Goal: Check status: Check status

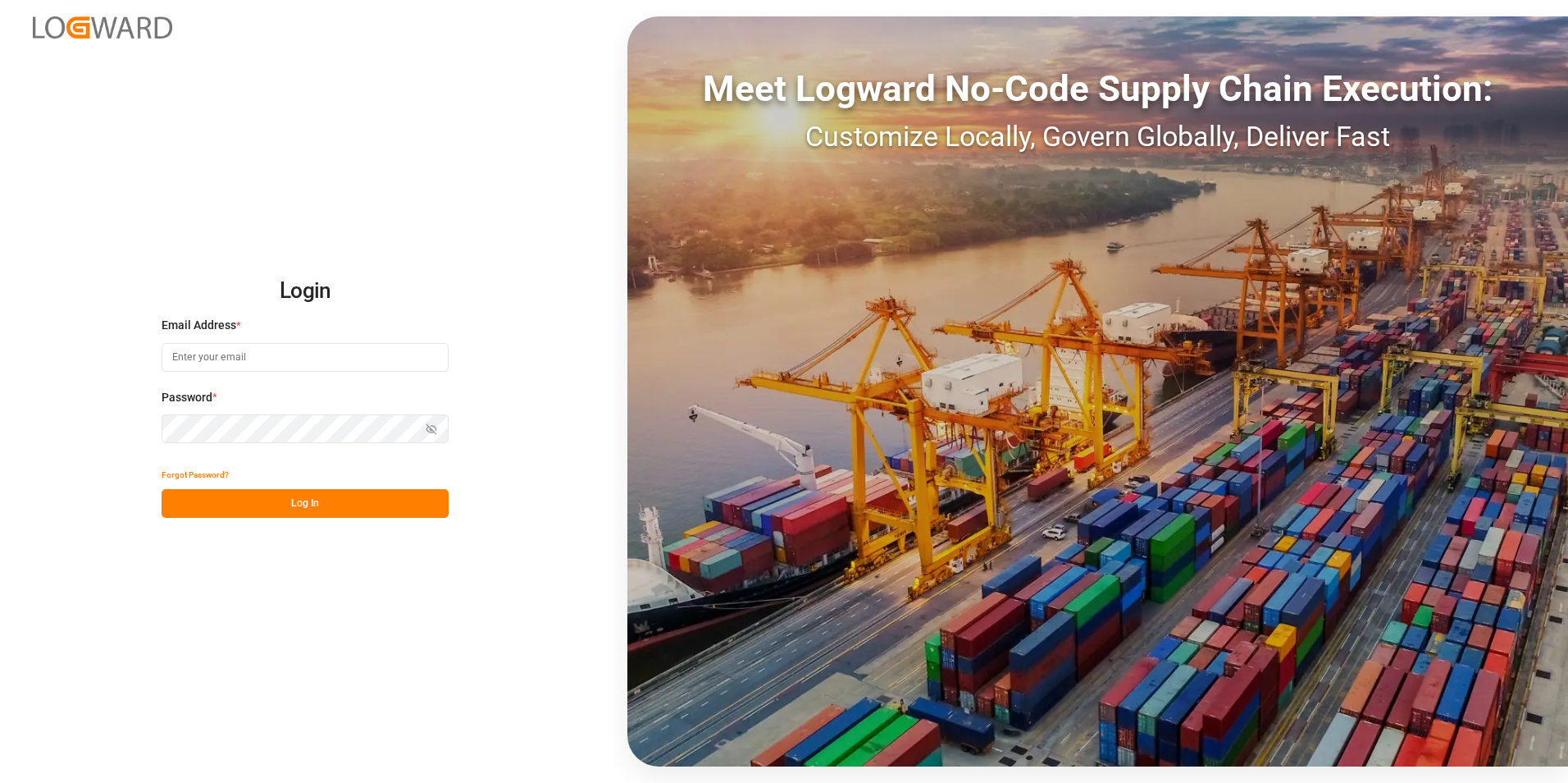
type input "[PERSON_NAME][EMAIL_ADDRESS][PERSON_NAME][DOMAIN_NAME]"
click at [236, 497] on button "Log In" at bounding box center [305, 503] width 287 height 28
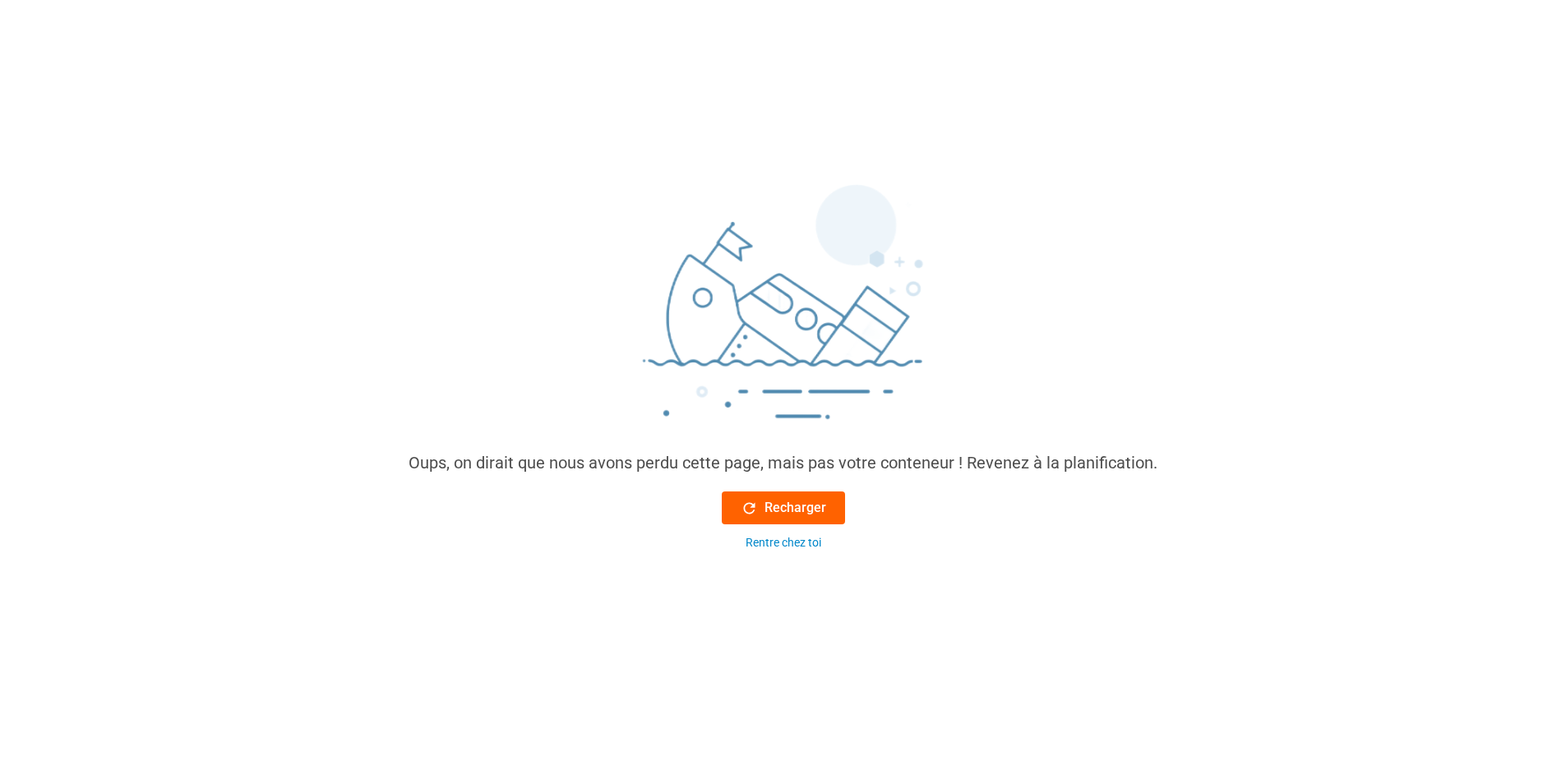
click at [779, 504] on font "Recharger" at bounding box center [795, 507] width 62 height 19
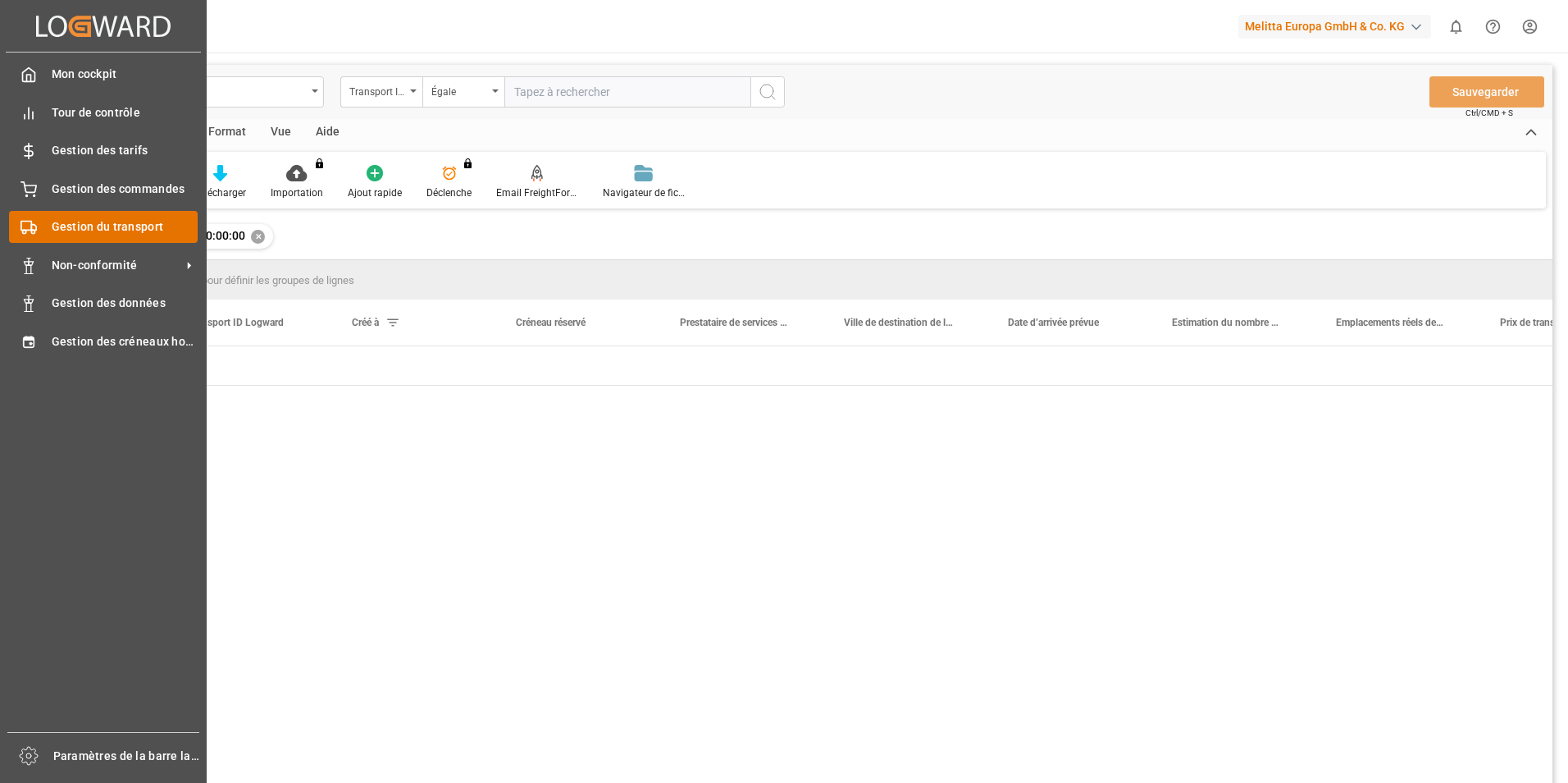
click at [63, 229] on span "Gestion du transport" at bounding box center [125, 226] width 147 height 17
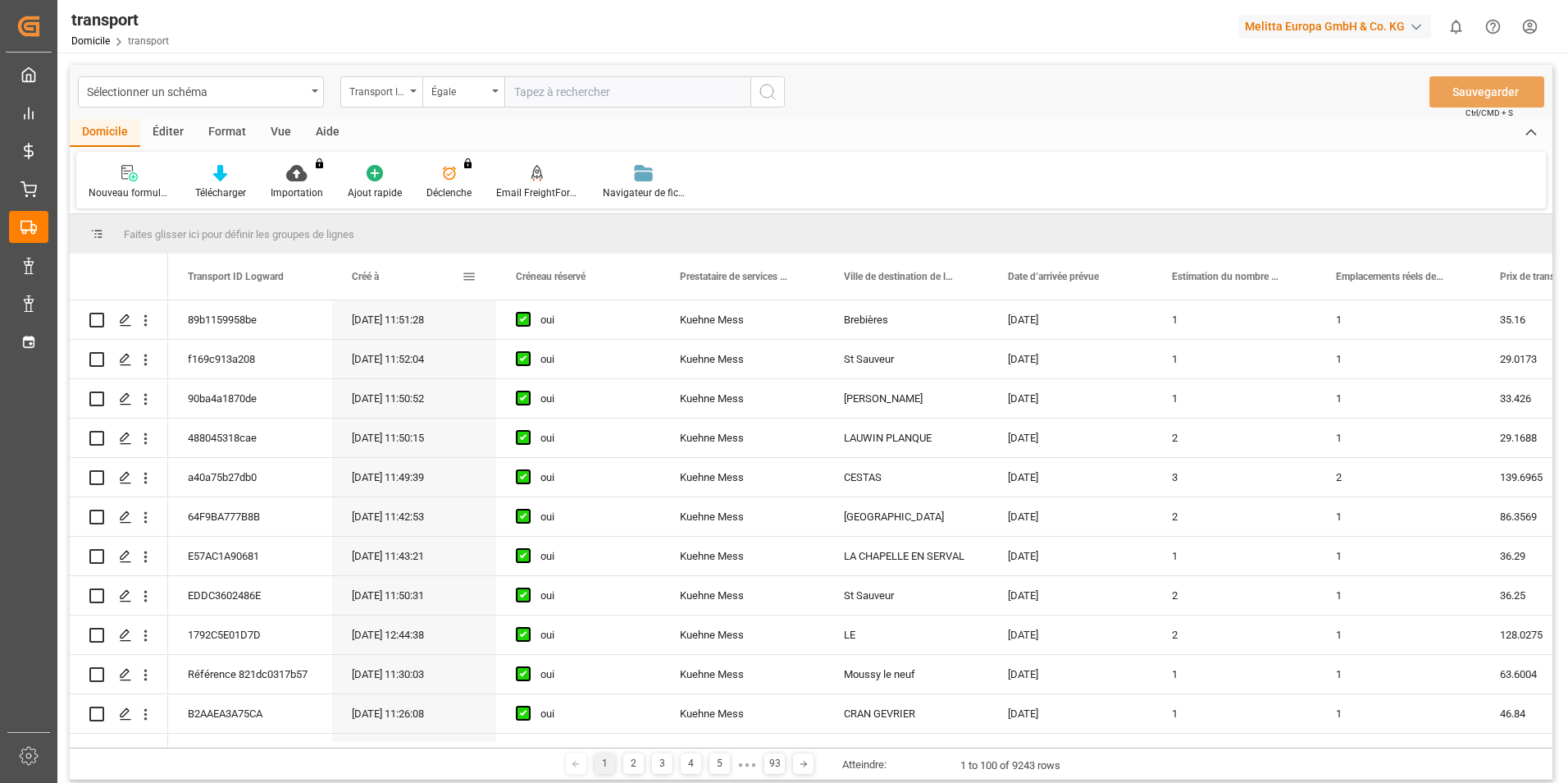
click at [468, 276] on span at bounding box center [469, 277] width 15 height 15
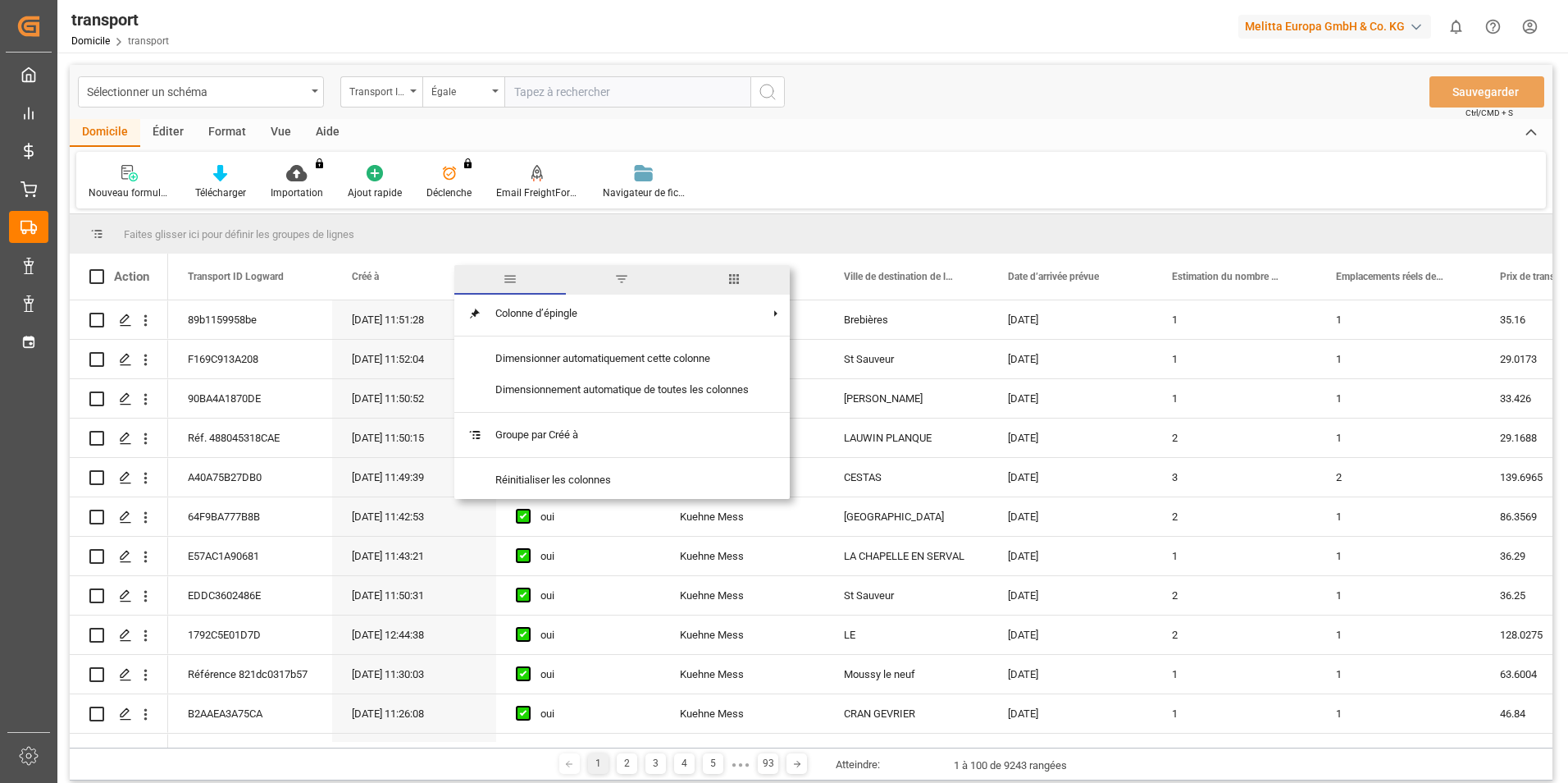
click at [614, 284] on span "filtre" at bounding box center [621, 279] width 111 height 29
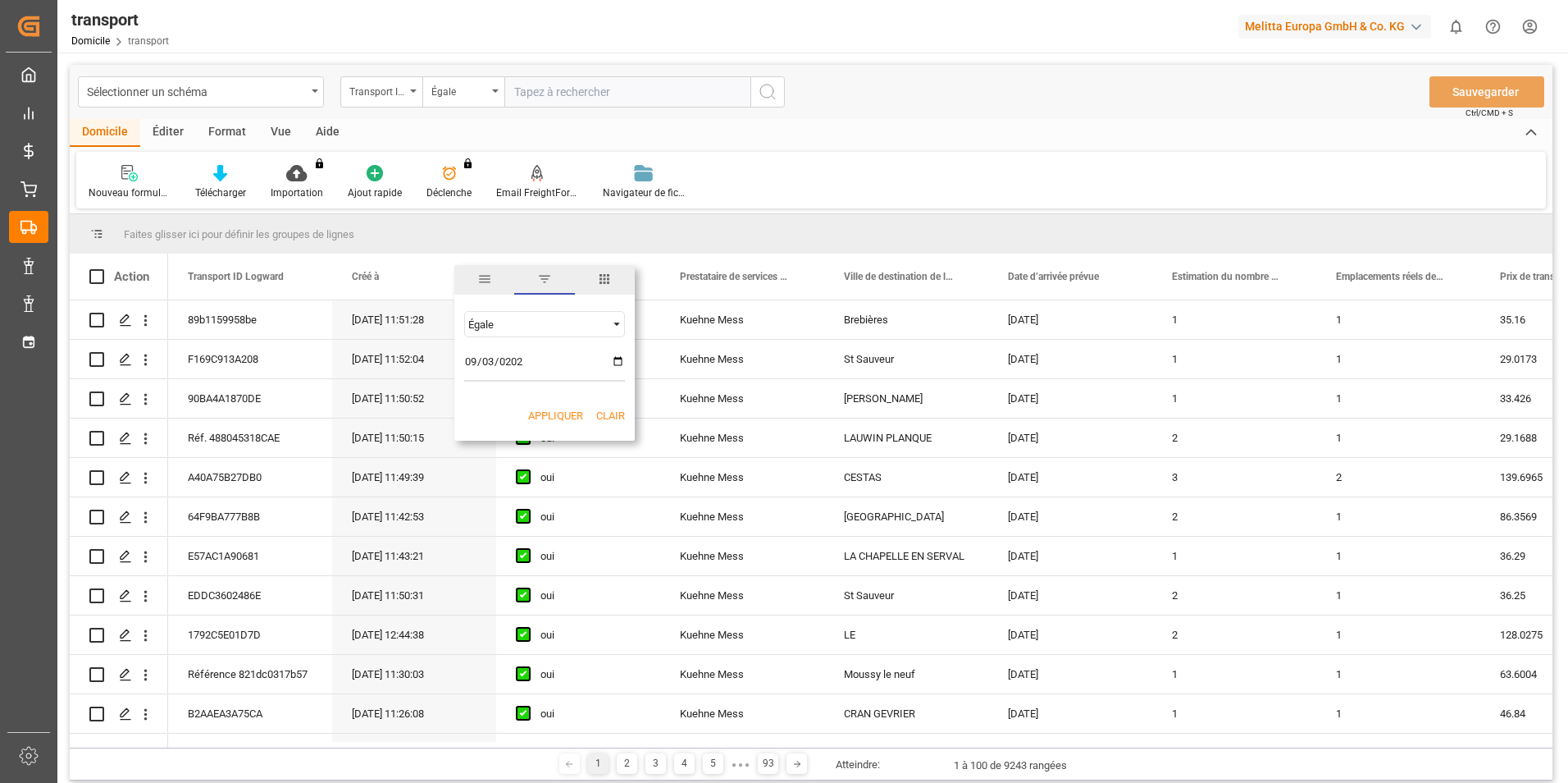
type input "[DATE]"
click at [557, 417] on button "Appliquer" at bounding box center [556, 416] width 55 height 17
